Goal: Task Accomplishment & Management: Manage account settings

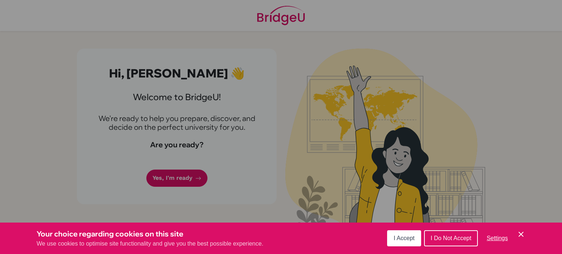
click at [407, 245] on button "I Accept" at bounding box center [404, 238] width 34 height 16
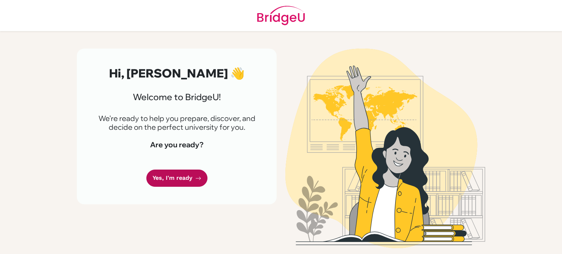
click at [177, 177] on link "Yes, I'm ready" at bounding box center [176, 178] width 61 height 17
click at [177, 186] on link "Yes, I'm ready" at bounding box center [176, 178] width 61 height 17
click at [177, 189] on div "Hi, Rana Omer 👋 Welcome to BridgeU! We're ready to help you prepare, discover, …" at bounding box center [177, 127] width 200 height 156
click at [173, 178] on link "Yes, I'm ready" at bounding box center [176, 178] width 61 height 17
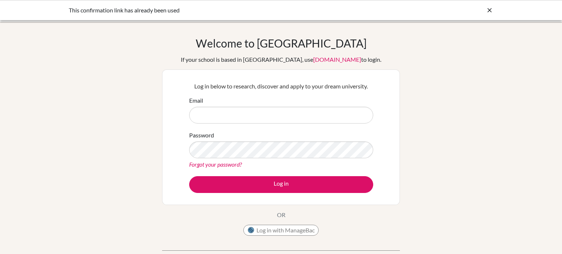
click at [487, 13] on icon at bounding box center [489, 10] width 7 height 7
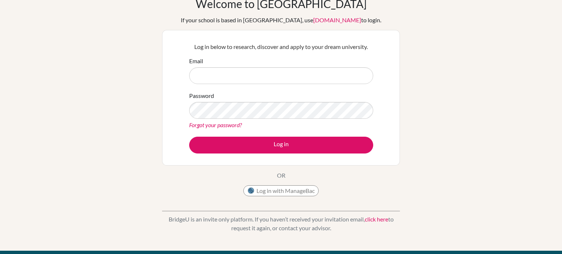
scroll to position [67, 0]
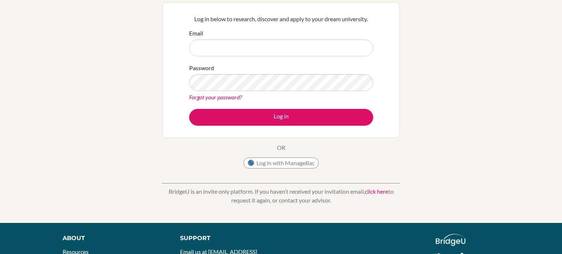
click at [228, 94] on link "Forgot your password?" at bounding box center [215, 97] width 53 height 7
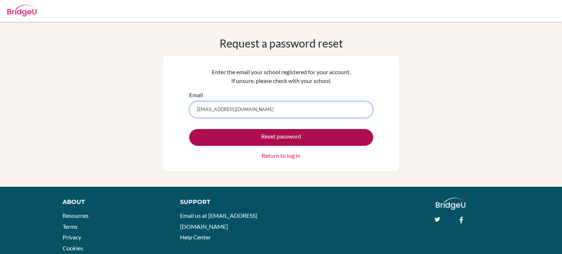
type input "rana.omer@summitschool.ae"
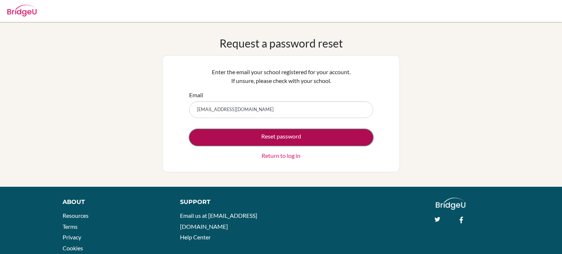
click at [282, 132] on button "Reset password" at bounding box center [281, 137] width 184 height 17
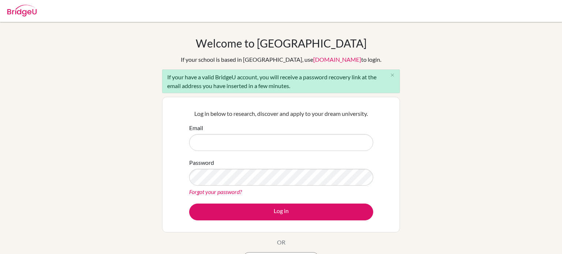
click at [264, 139] on input "Email" at bounding box center [281, 142] width 184 height 17
type input "rana.omer@summitschool.ae"
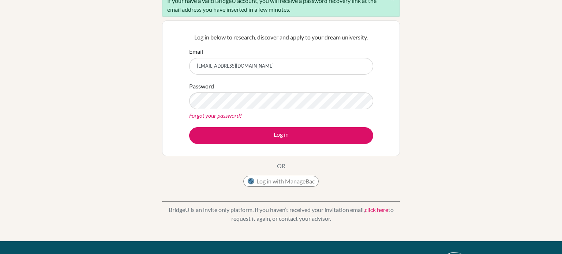
scroll to position [157, 0]
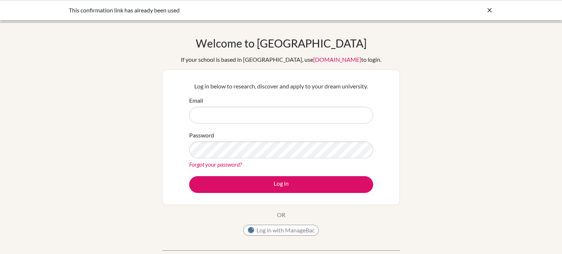
click at [265, 112] on input "Email" at bounding box center [281, 115] width 184 height 17
click at [0, 184] on div "Welcome to [GEOGRAPHIC_DATA] If your school is based in [GEOGRAPHIC_DATA], use …" at bounding box center [281, 156] width 562 height 239
click at [213, 165] on link "Forgot your password?" at bounding box center [215, 164] width 53 height 7
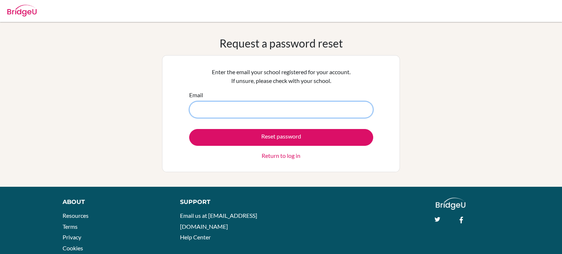
click at [205, 108] on input "Email" at bounding box center [281, 109] width 184 height 17
click at [243, 153] on div "Reset password Return to log in" at bounding box center [281, 144] width 184 height 31
click at [236, 156] on div "Reset password Return to log in" at bounding box center [281, 144] width 184 height 31
click at [272, 153] on link "Return to log in" at bounding box center [281, 155] width 39 height 9
click at [266, 158] on link "Return to log in" at bounding box center [281, 155] width 39 height 9
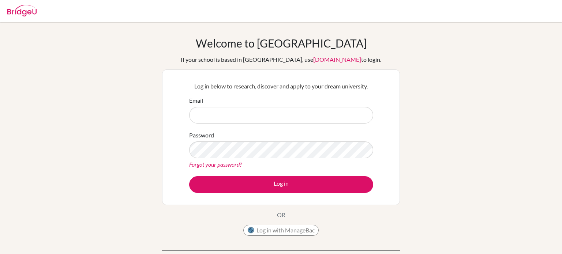
click at [21, 7] on img at bounding box center [21, 11] width 29 height 12
type input "rana.omer@summitschool.ae"
click at [219, 165] on link "Forgot your password?" at bounding box center [215, 164] width 53 height 7
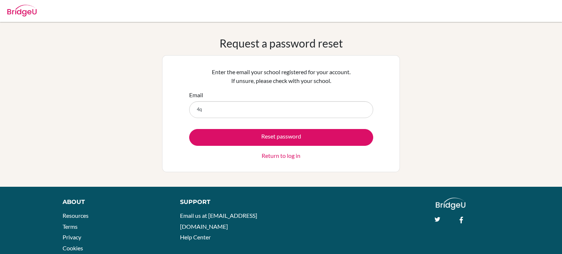
type input "4"
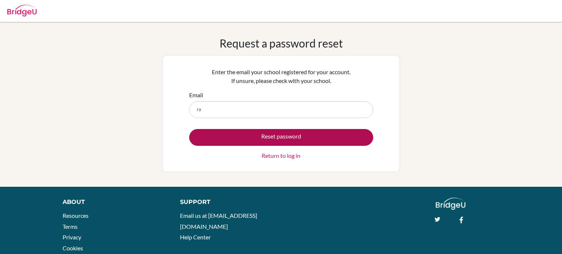
type input "[EMAIL_ADDRESS][DOMAIN_NAME]"
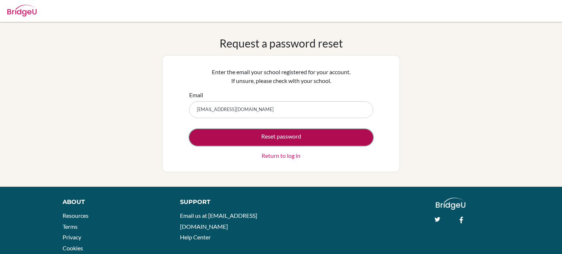
click at [275, 131] on button "Reset password" at bounding box center [281, 137] width 184 height 17
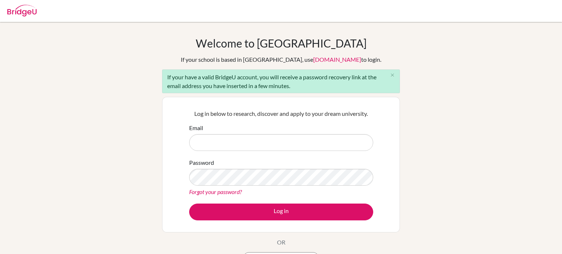
type input "e"
type input "rana.omer@summitschool.ae"
click at [251, 188] on div "Forgot your password?" at bounding box center [281, 192] width 184 height 9
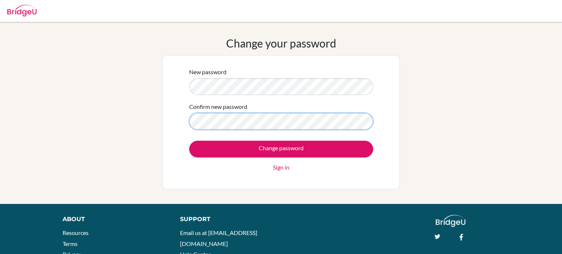
click at [189, 141] on input "Change password" at bounding box center [281, 149] width 184 height 17
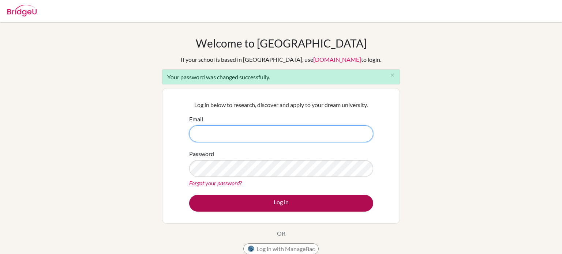
type input "[EMAIL_ADDRESS][DOMAIN_NAME]"
click at [327, 205] on button "Log in" at bounding box center [281, 203] width 184 height 17
